Goal: Task Accomplishment & Management: Manage account settings

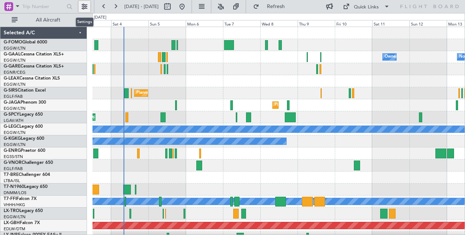
click at [85, 9] on button at bounding box center [85, 7] width 12 height 12
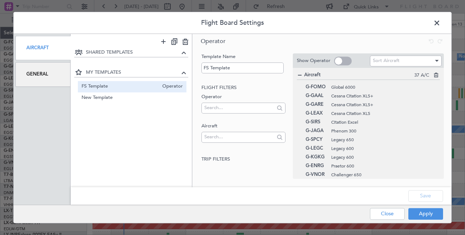
click at [47, 74] on div "General" at bounding box center [42, 74] width 55 height 24
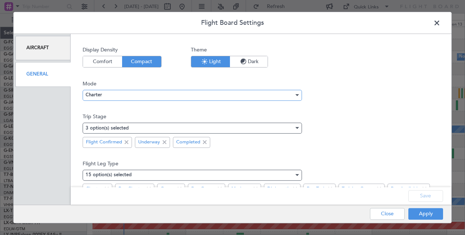
click at [100, 95] on span "Charter" at bounding box center [93, 95] width 16 height 5
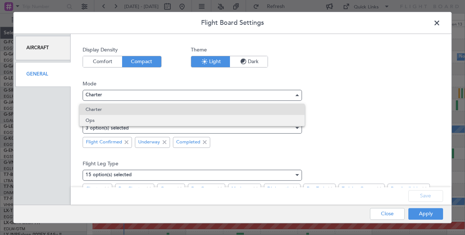
click at [99, 122] on span "Ops" at bounding box center [191, 120] width 213 height 11
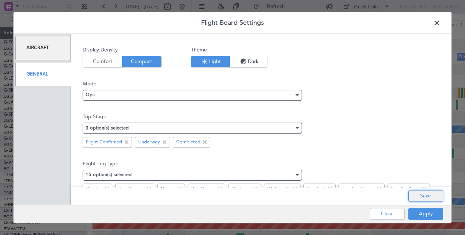
click at [421, 195] on button "Save" at bounding box center [425, 196] width 35 height 12
click at [420, 213] on button "Apply" at bounding box center [425, 214] width 35 height 12
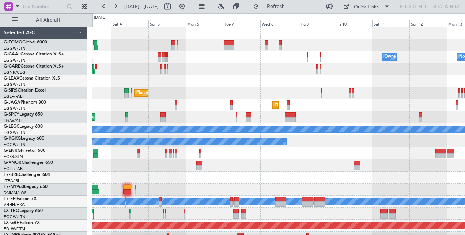
click at [202, 69] on div at bounding box center [278, 69] width 372 height 12
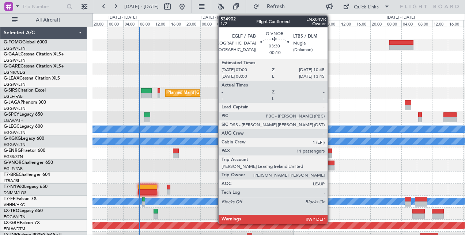
click at [331, 166] on div at bounding box center [327, 167] width 15 height 5
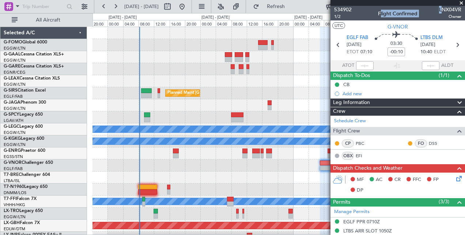
drag, startPoint x: 437, startPoint y: 10, endPoint x: 455, endPoint y: 9, distance: 18.7
click at [455, 9] on div "534902 1/2 Flight Confirmed LNX04VR Owner" at bounding box center [397, 13] width 134 height 15
click at [439, 8] on span "LNX04VR" at bounding box center [450, 10] width 22 height 8
click at [421, 37] on span "LTBS DLM" at bounding box center [431, 37] width 22 height 7
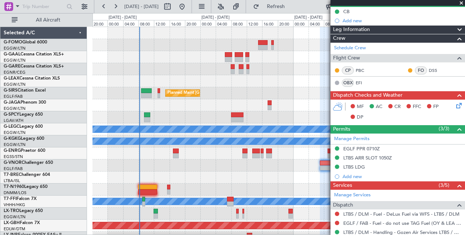
scroll to position [110, 0]
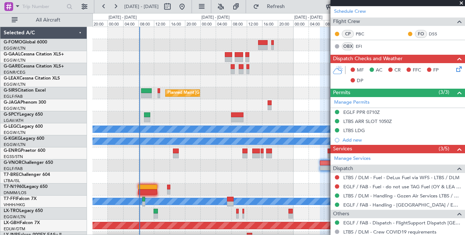
drag, startPoint x: 377, startPoint y: 79, endPoint x: 376, endPoint y: 46, distance: 33.3
click at [376, 46] on fb-crew-member "OBX EFI" at bounding box center [356, 46] width 45 height 8
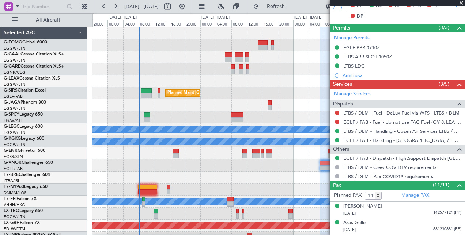
scroll to position [183, 0]
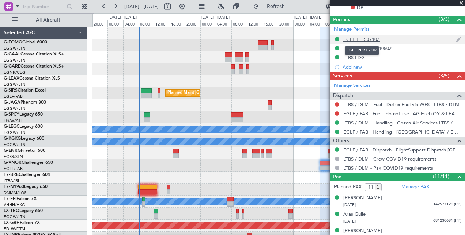
click at [364, 37] on div "EGLF PPR 0710Z" at bounding box center [361, 39] width 37 height 6
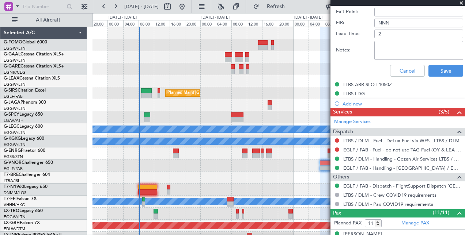
scroll to position [365, 0]
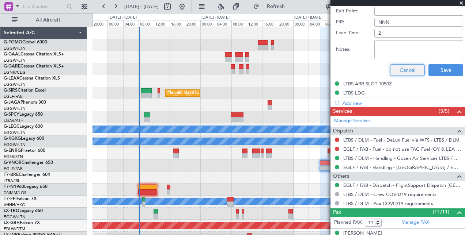
click at [397, 72] on button "Cancel" at bounding box center [407, 70] width 35 height 12
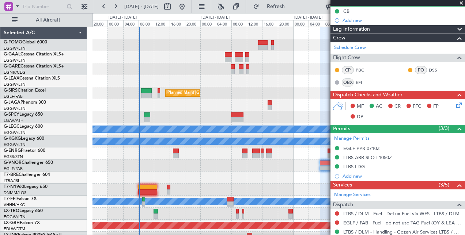
scroll to position [64, 0]
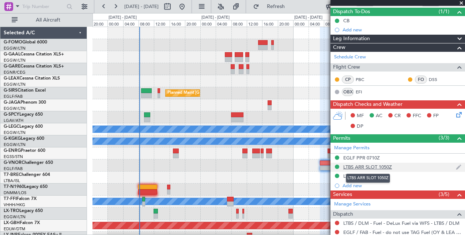
click at [375, 164] on div "LTBS ARR SLOT 1050Z" at bounding box center [367, 167] width 49 height 6
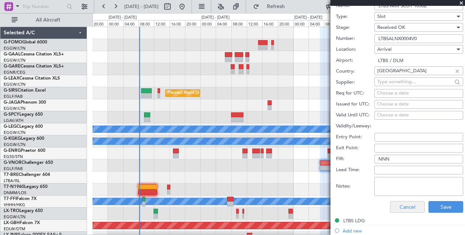
scroll to position [247, 0]
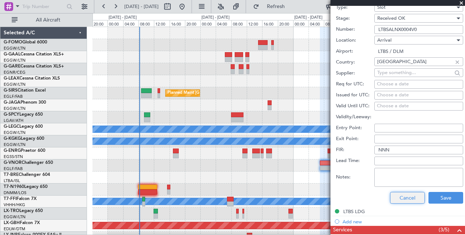
click at [399, 197] on button "Cancel" at bounding box center [407, 198] width 35 height 12
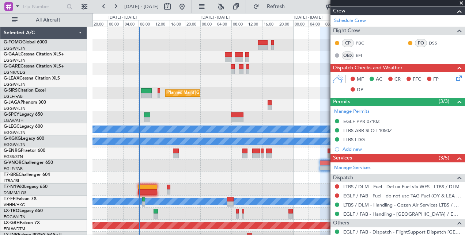
scroll to position [0, 0]
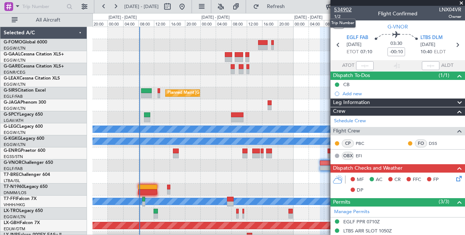
click at [344, 9] on span "534902" at bounding box center [343, 10] width 18 height 8
click at [459, 1] on span at bounding box center [460, 3] width 7 height 7
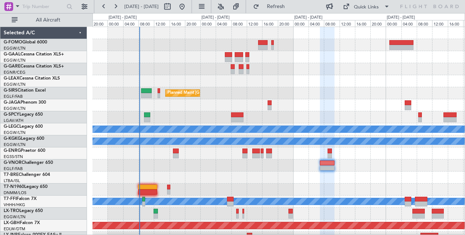
type input "0"
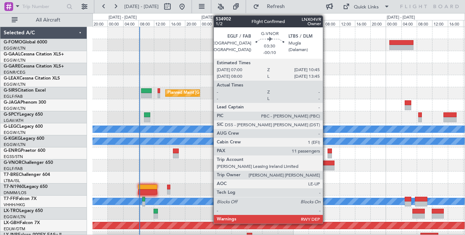
click at [326, 163] on div at bounding box center [327, 163] width 15 height 5
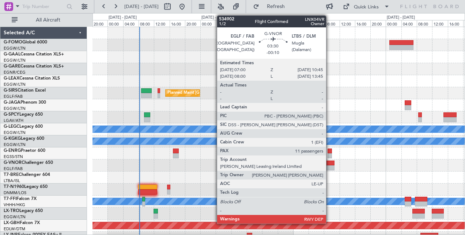
click at [329, 164] on div at bounding box center [327, 163] width 15 height 5
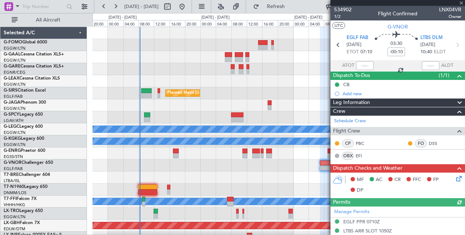
click at [462, 5] on div at bounding box center [397, 3] width 134 height 6
click at [460, 3] on span at bounding box center [460, 3] width 7 height 7
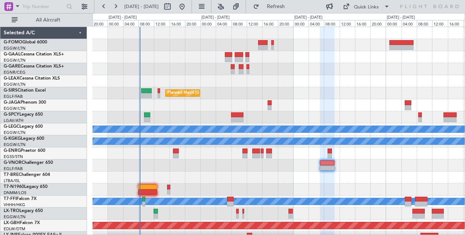
type input "0"
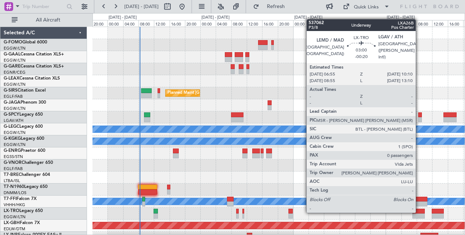
click at [419, 212] on div at bounding box center [418, 211] width 13 height 5
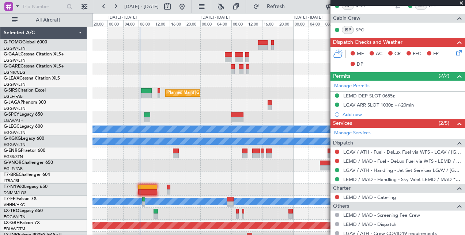
scroll to position [177, 0]
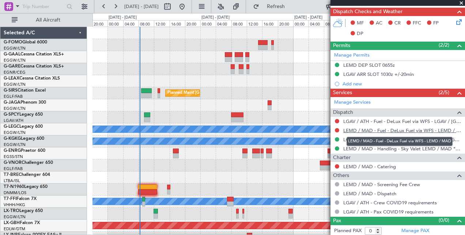
click at [384, 127] on link "LEMD / MAD - Fuel - DeLux Fuel via WFS - LEMD / MAD" at bounding box center [402, 130] width 118 height 6
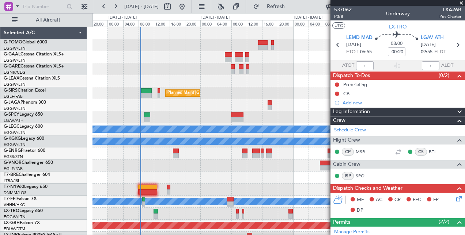
scroll to position [110, 0]
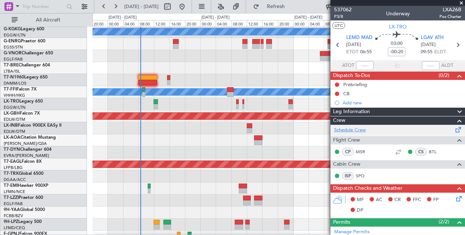
click at [353, 129] on link "Schedule Crew" at bounding box center [350, 130] width 32 height 7
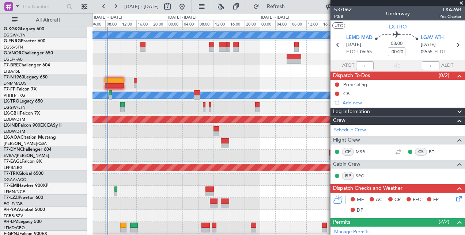
scroll to position [106, 0]
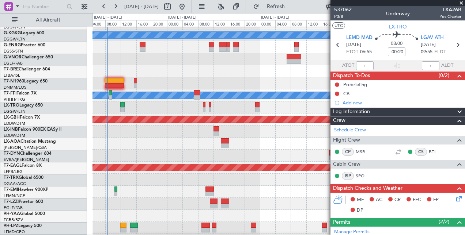
click at [182, 156] on div at bounding box center [278, 156] width 372 height 12
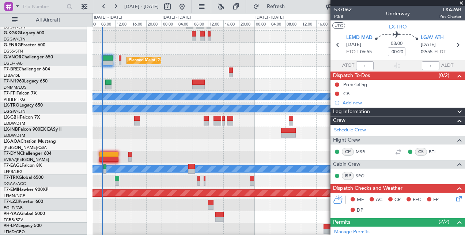
scroll to position [0, 0]
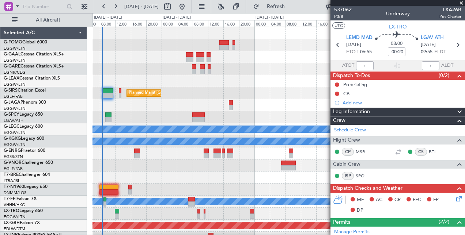
click at [461, 3] on span at bounding box center [460, 3] width 7 height 7
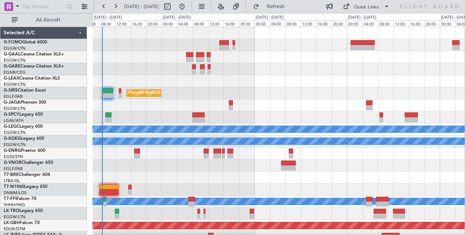
click at [277, 85] on div at bounding box center [278, 81] width 372 height 12
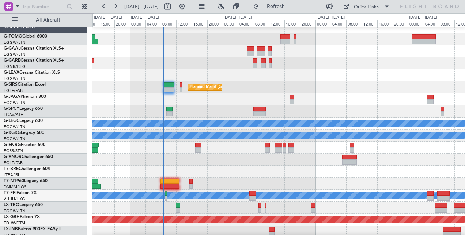
click at [302, 70] on div at bounding box center [278, 75] width 372 height 12
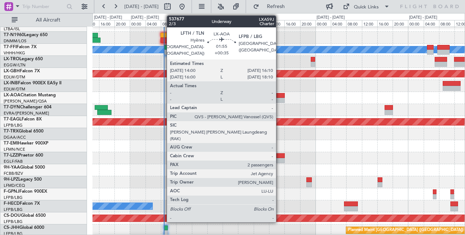
click at [279, 96] on div at bounding box center [280, 95] width 8 height 5
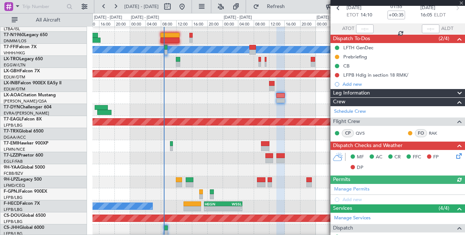
scroll to position [73, 0]
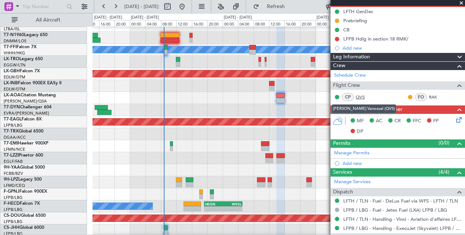
click at [359, 95] on link "QVS" at bounding box center [363, 97] width 16 height 7
click at [362, 96] on link "QVS" at bounding box center [363, 97] width 16 height 7
